Goal: Browse casually: Explore the website without a specific task or goal

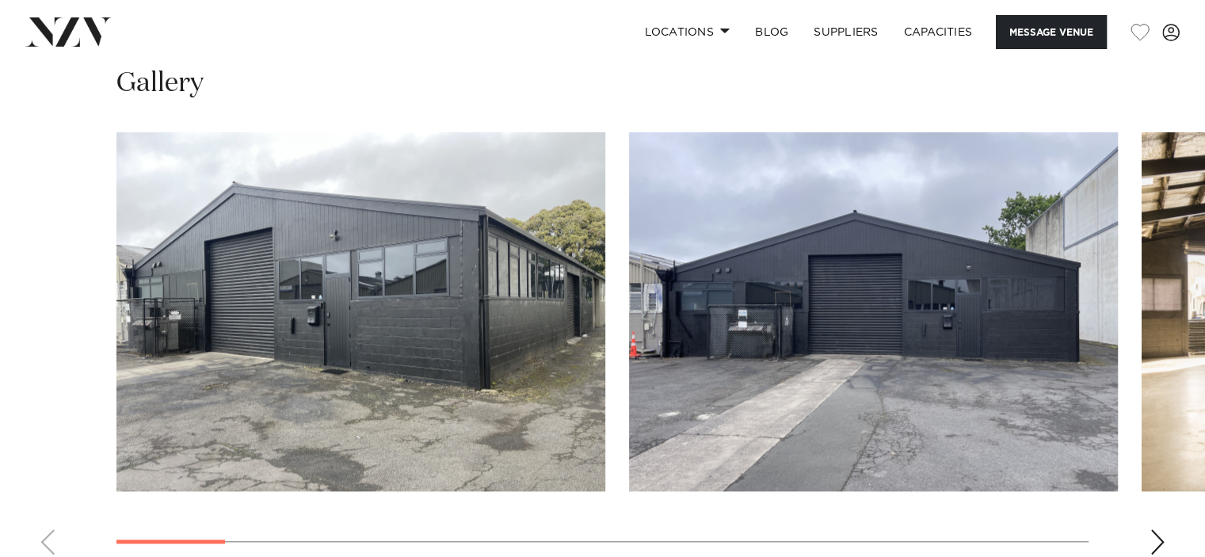
scroll to position [1565, 0]
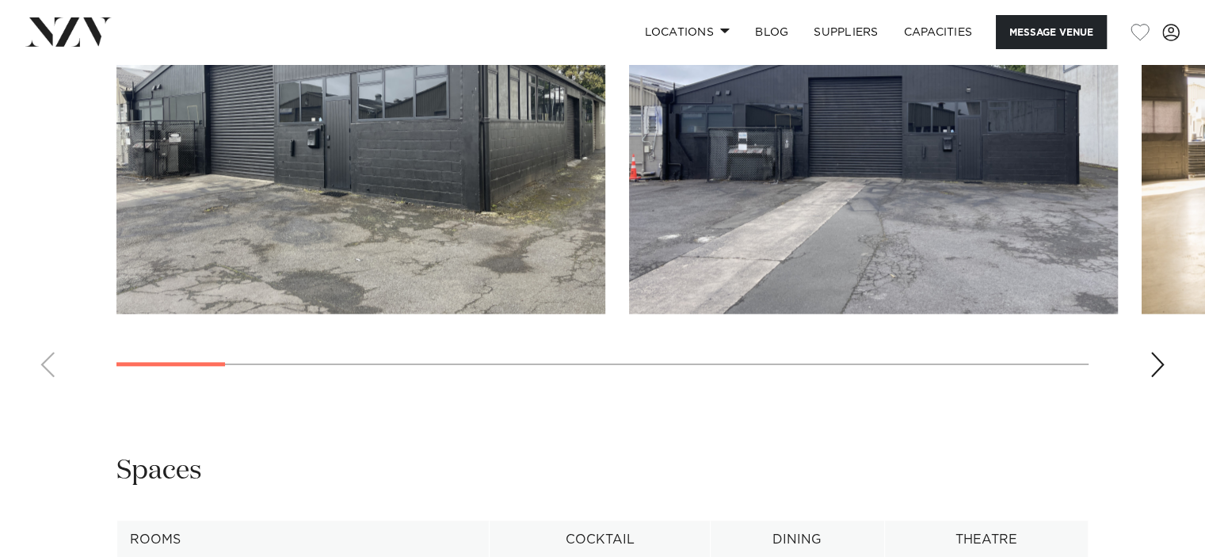
click at [1154, 366] on div "Next slide" at bounding box center [1158, 364] width 16 height 25
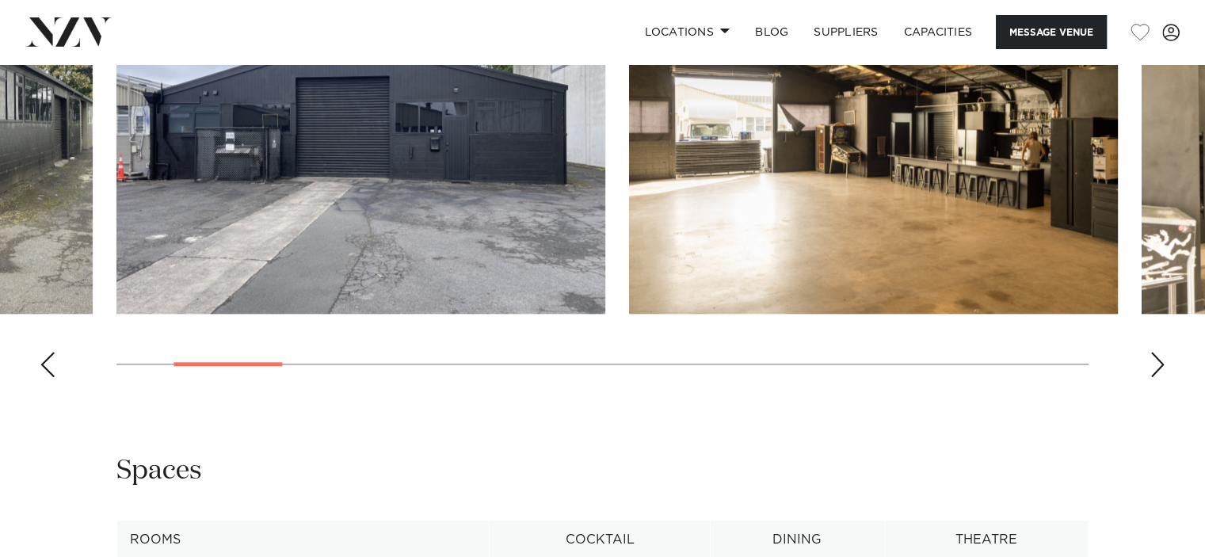
click at [1157, 357] on div "Next slide" at bounding box center [1158, 364] width 16 height 25
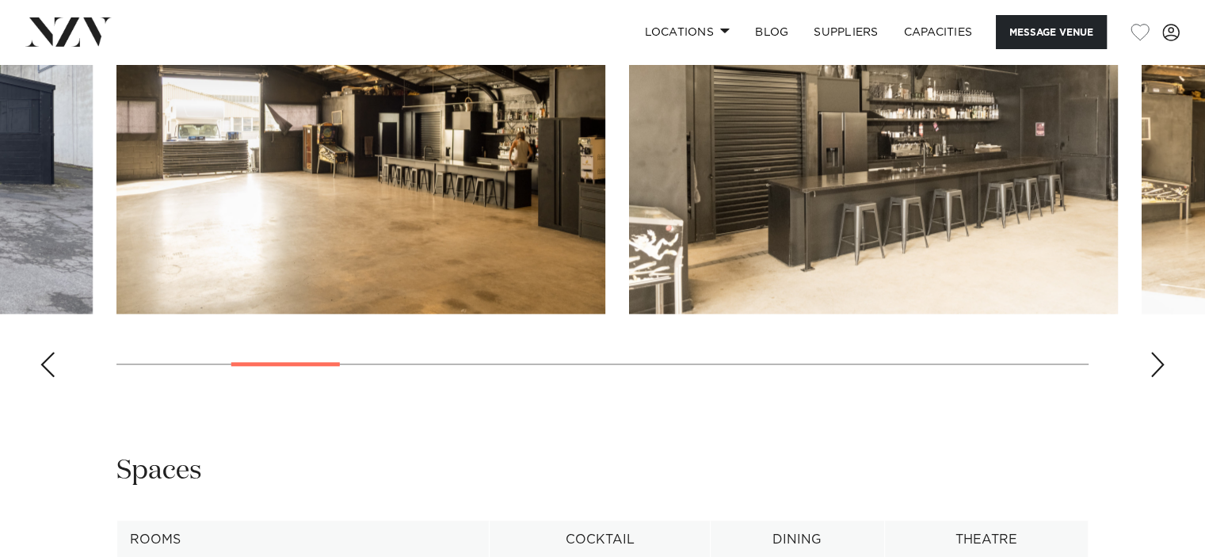
click at [1157, 357] on div "Next slide" at bounding box center [1158, 364] width 16 height 25
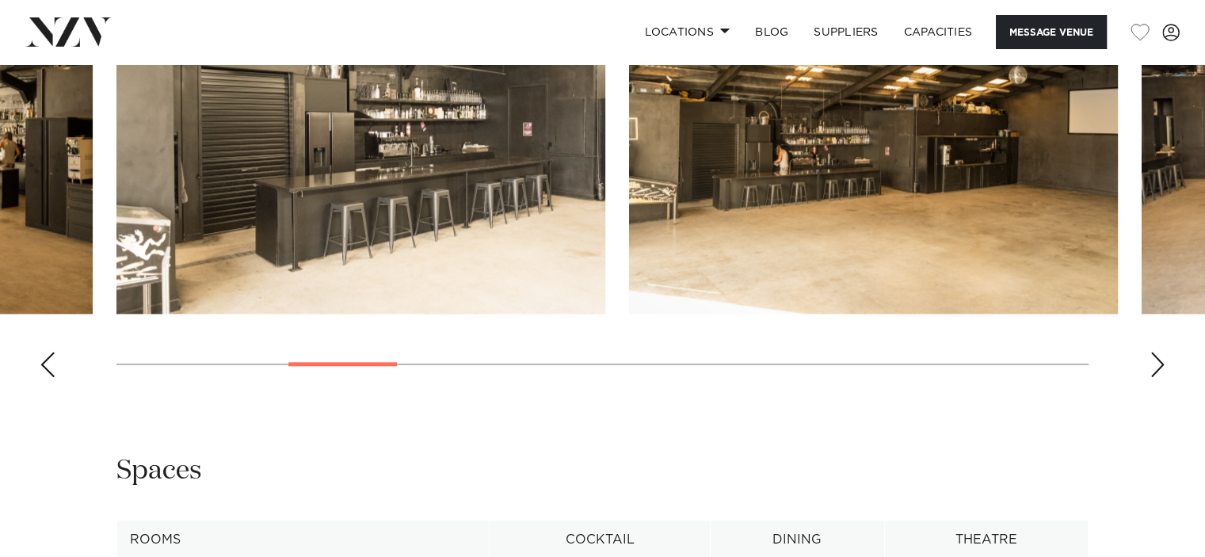
click at [1157, 357] on div "Next slide" at bounding box center [1158, 364] width 16 height 25
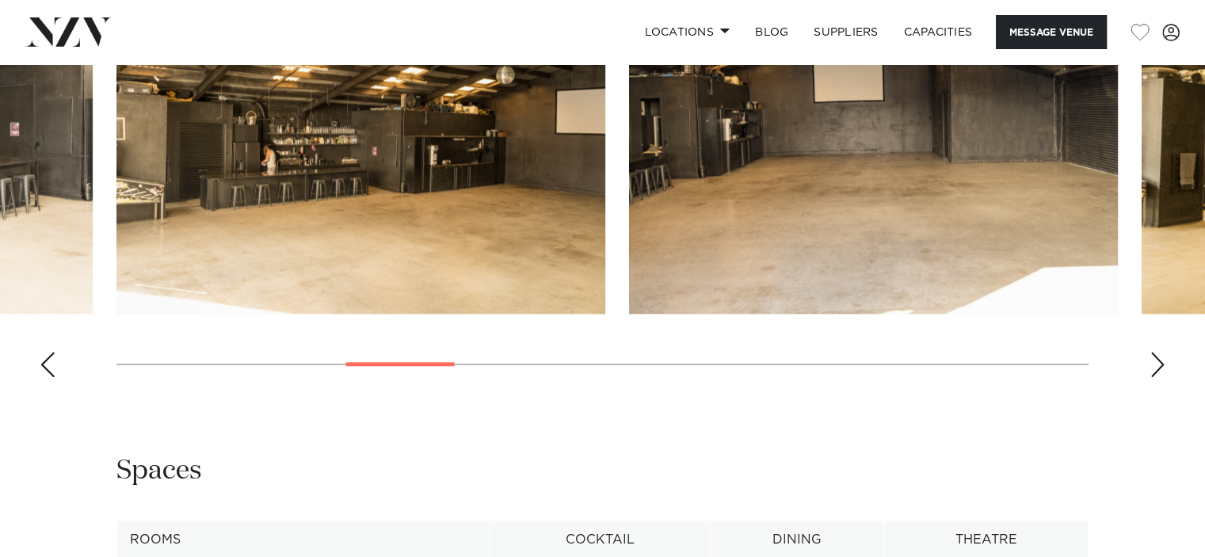
click at [1157, 357] on div "Next slide" at bounding box center [1158, 364] width 16 height 25
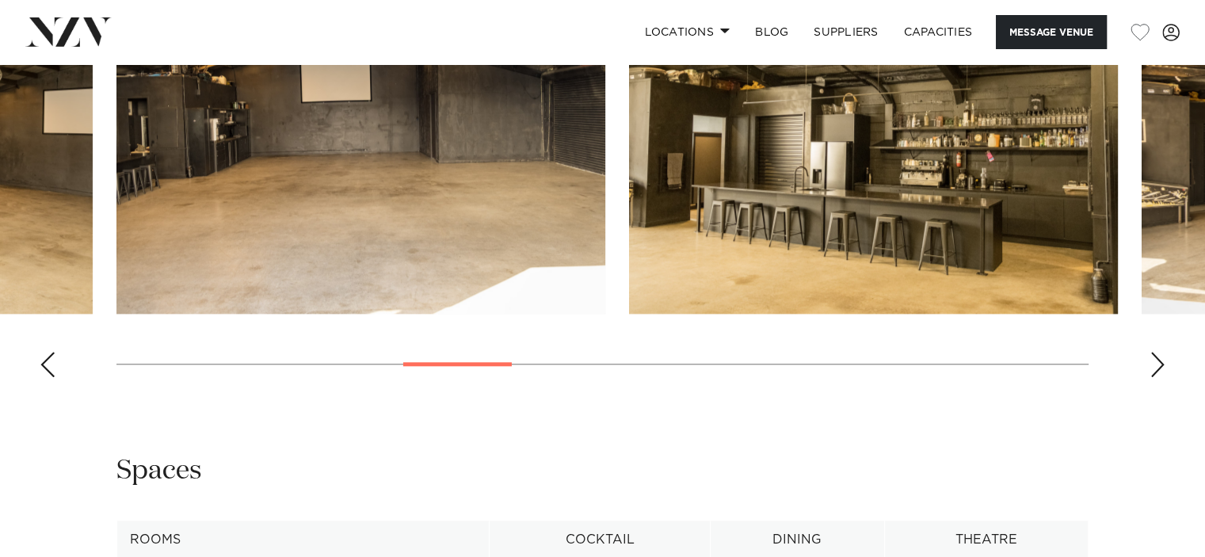
click at [1157, 357] on div "Next slide" at bounding box center [1158, 364] width 16 height 25
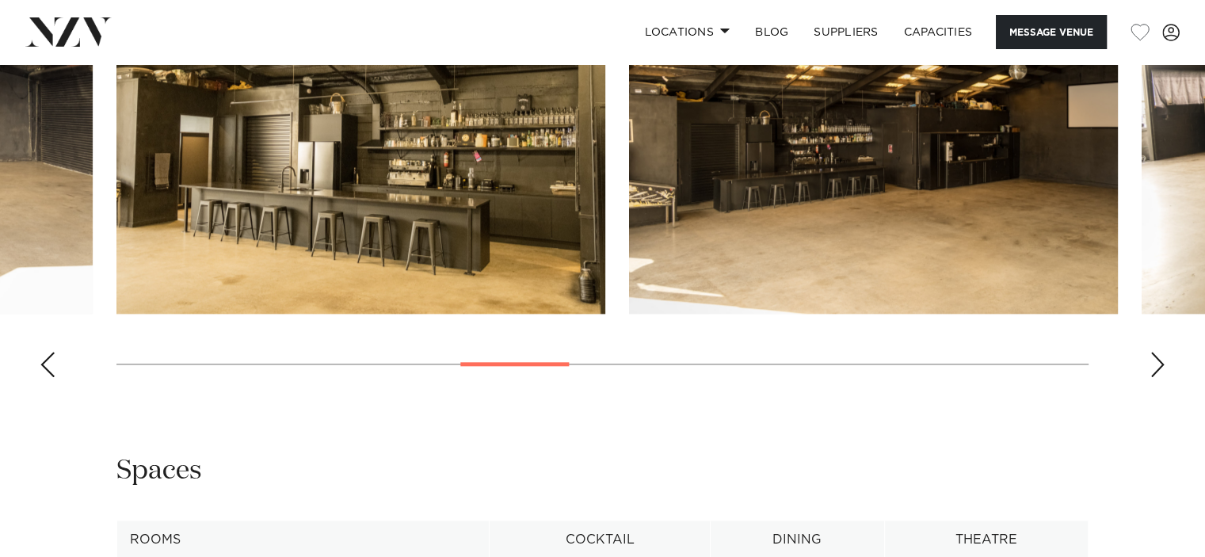
click at [1157, 357] on div "Next slide" at bounding box center [1158, 364] width 16 height 25
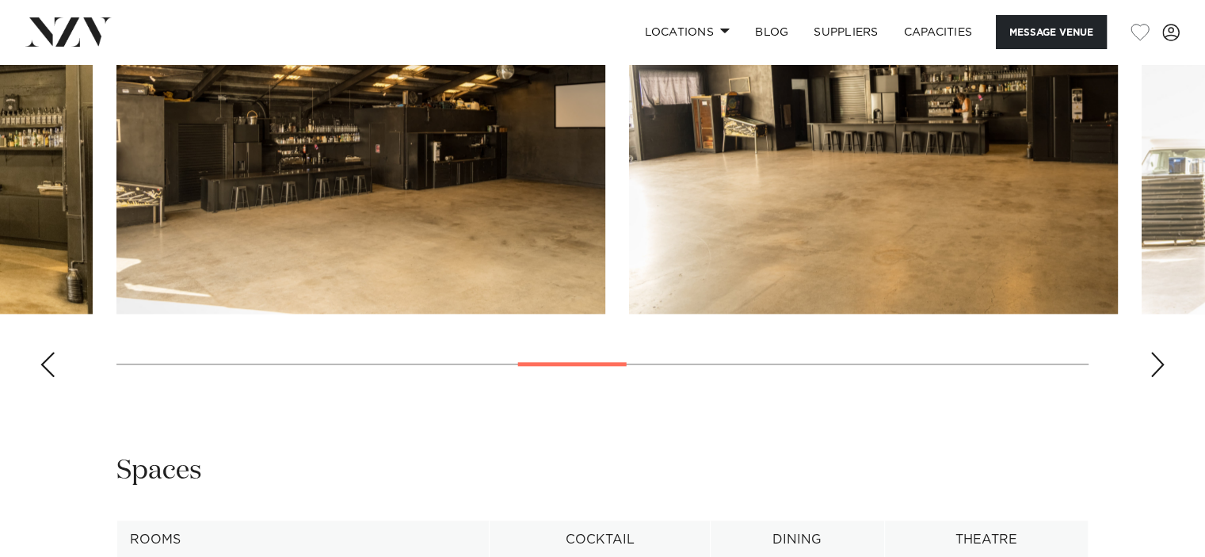
click at [1157, 357] on div "Next slide" at bounding box center [1158, 364] width 16 height 25
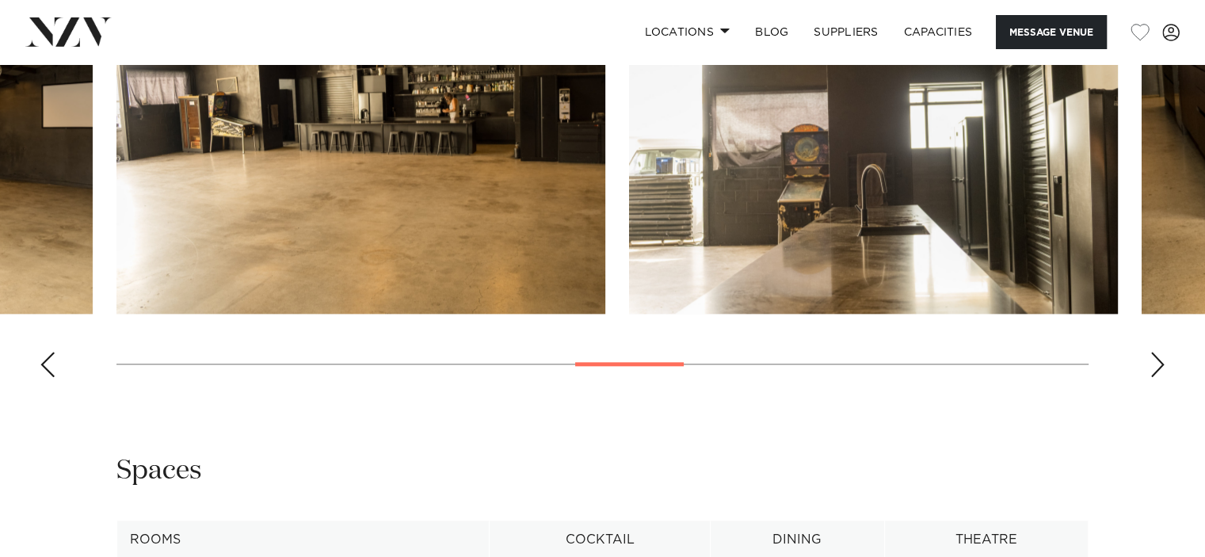
click at [1157, 357] on div "Next slide" at bounding box center [1158, 364] width 16 height 25
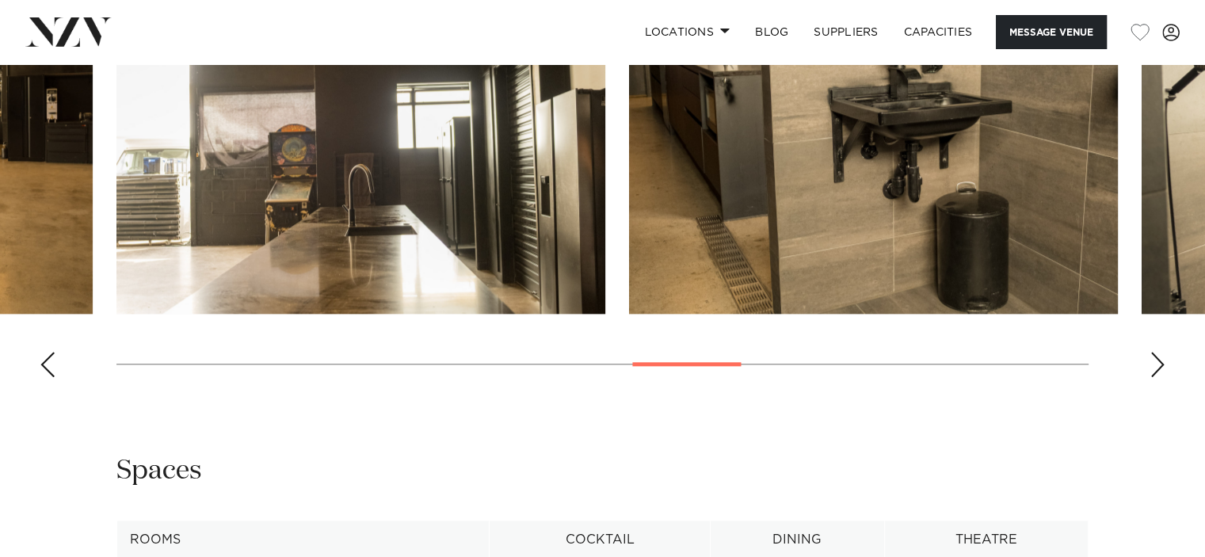
click at [1157, 357] on div "Next slide" at bounding box center [1158, 364] width 16 height 25
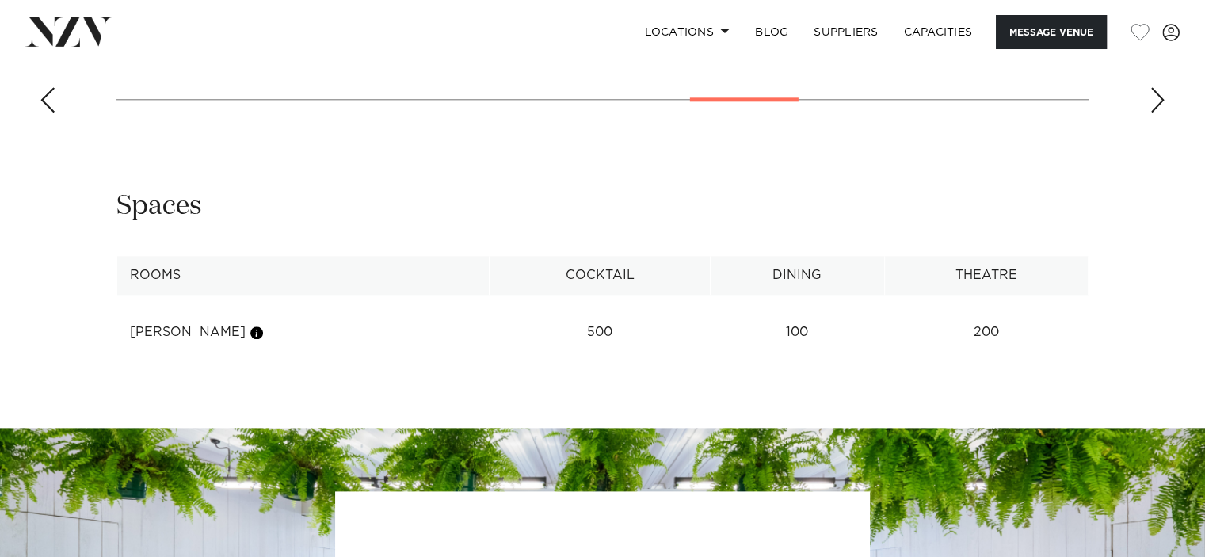
scroll to position [1834, 0]
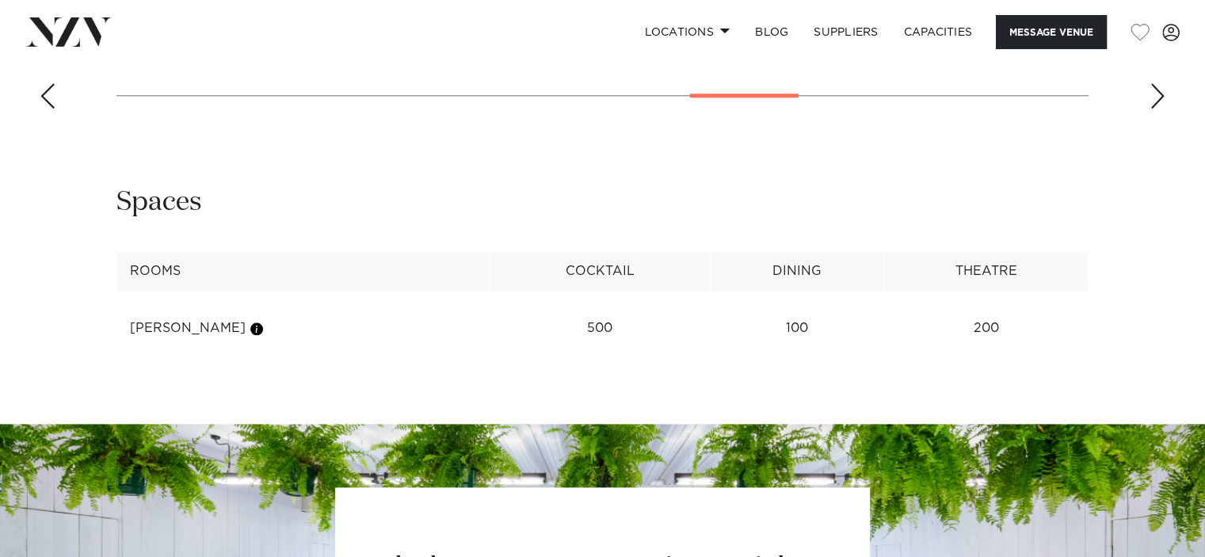
click at [502, 329] on td "500" at bounding box center [600, 328] width 220 height 39
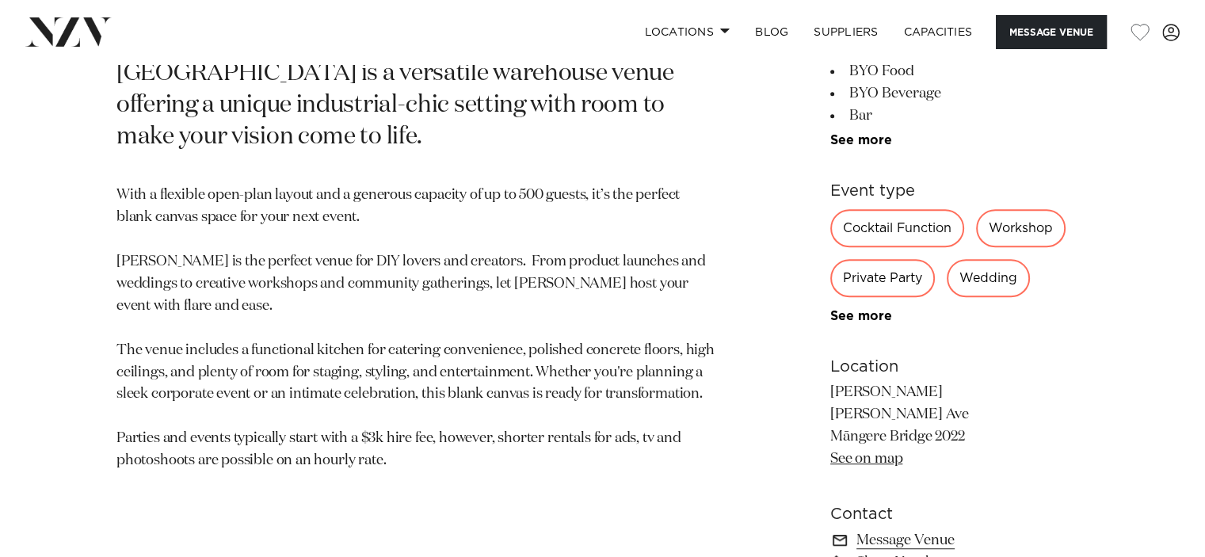
scroll to position [739, 0]
